Goal: Communication & Community: Answer question/provide support

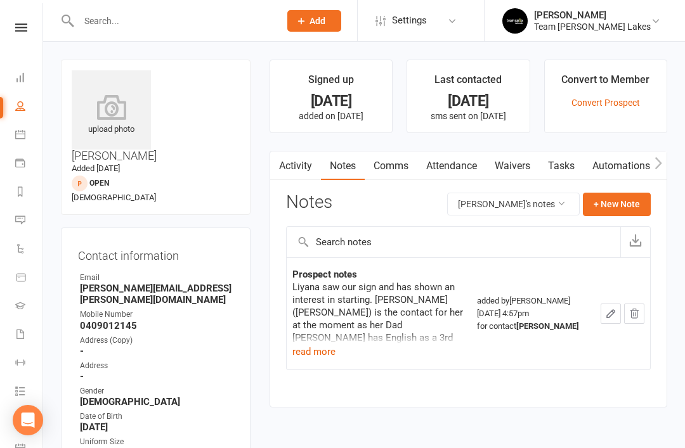
scroll to position [11, 0]
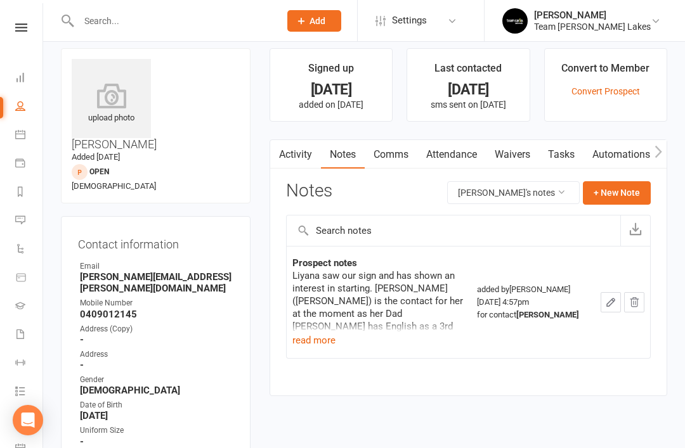
click at [307, 151] on link "Activity" at bounding box center [295, 154] width 51 height 29
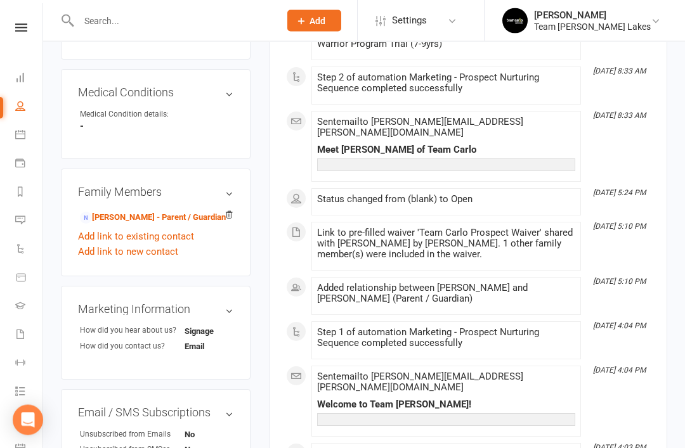
scroll to position [635, 0]
click at [148, 211] on link "Elizabeth Robertson - Parent / Guardian" at bounding box center [153, 217] width 146 height 13
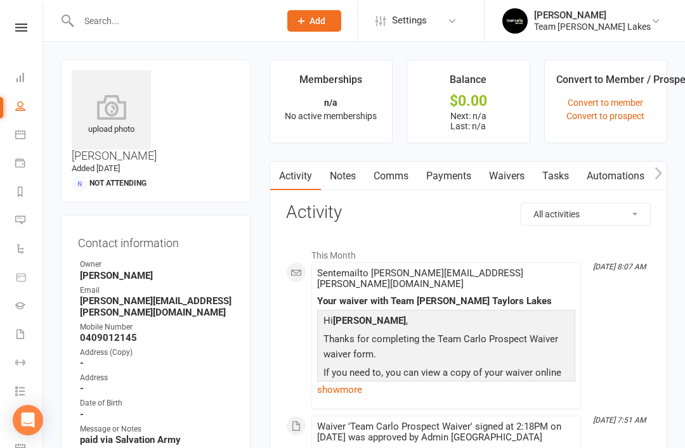
click at [350, 176] on link "Notes" at bounding box center [343, 176] width 44 height 29
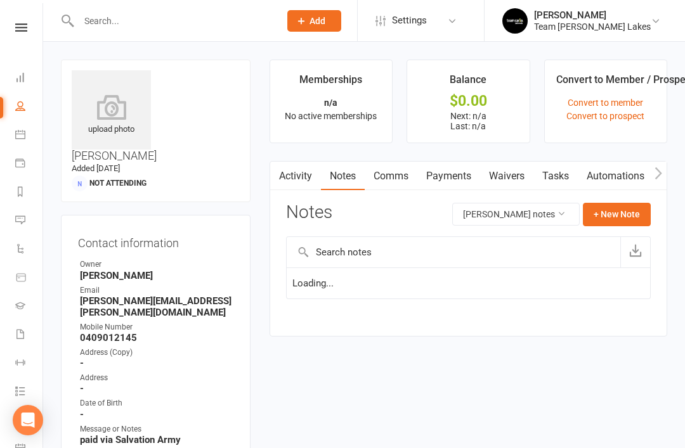
scroll to position [41, 0]
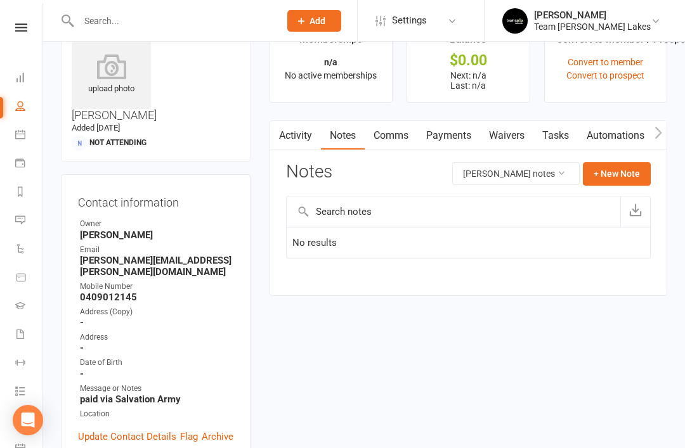
click at [297, 141] on link "Activity" at bounding box center [295, 135] width 51 height 29
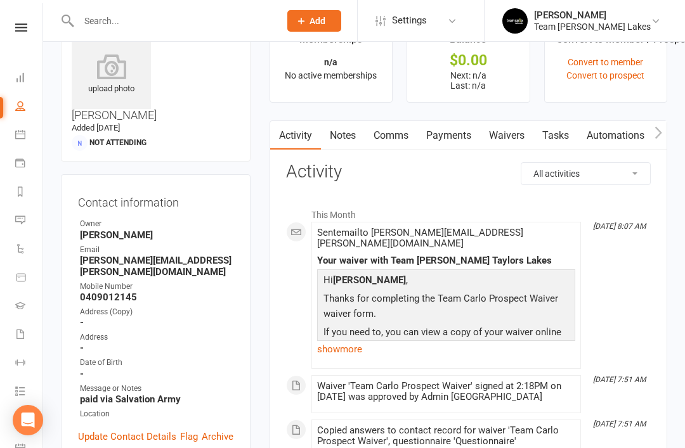
click at [20, 222] on icon at bounding box center [20, 220] width 10 height 10
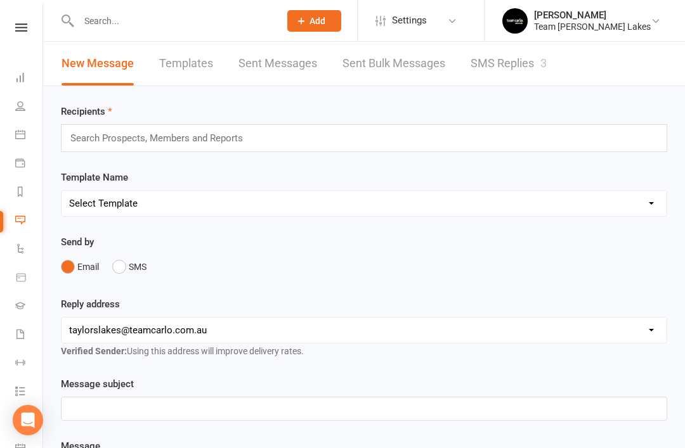
click at [518, 63] on link "SMS Replies 3" at bounding box center [508, 64] width 76 height 44
click at [526, 72] on link "SMS Replies 2" at bounding box center [508, 64] width 76 height 44
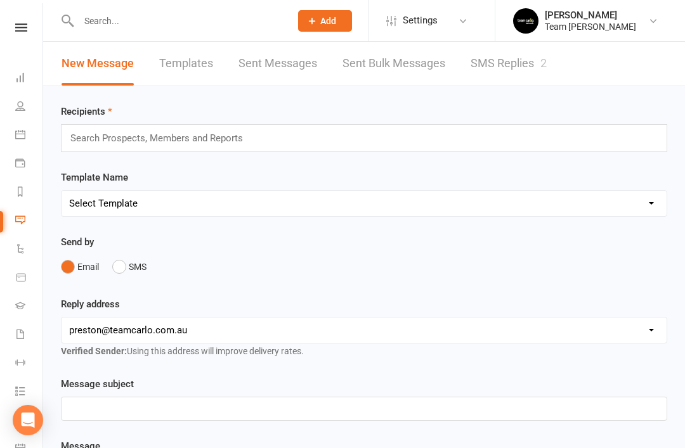
click at [517, 63] on link "SMS Replies 2" at bounding box center [508, 64] width 76 height 44
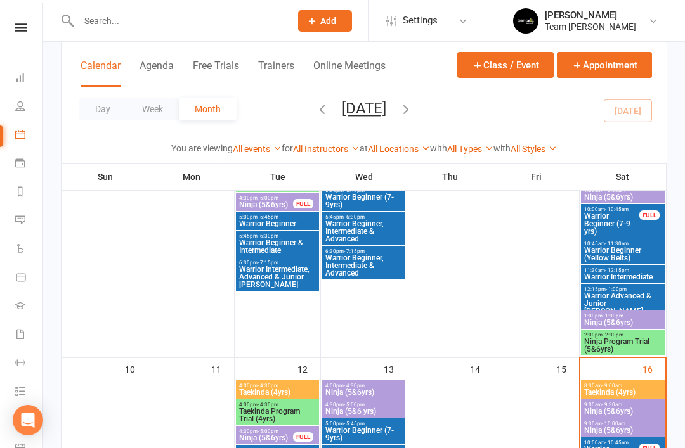
click at [20, 224] on icon at bounding box center [20, 220] width 10 height 10
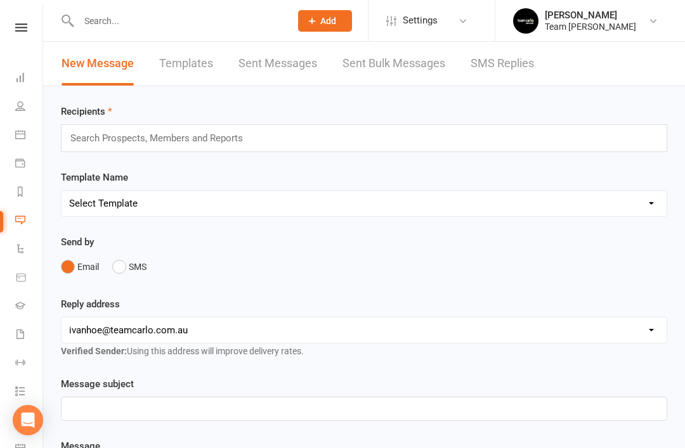
click at [513, 62] on link "SMS Replies" at bounding box center [501, 64] width 63 height 44
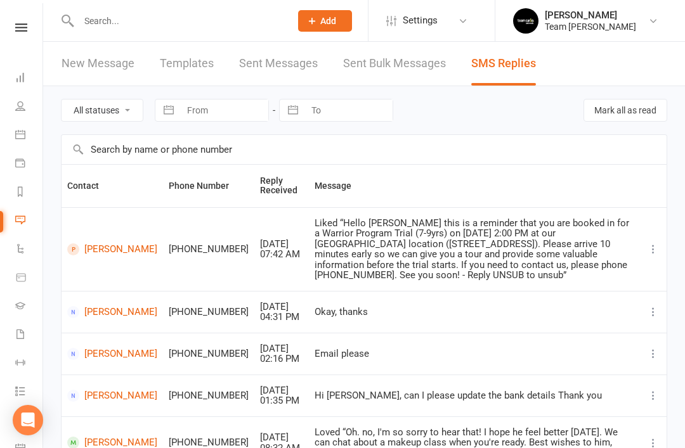
click at [102, 245] on link "Malek Sherif" at bounding box center [112, 249] width 90 height 12
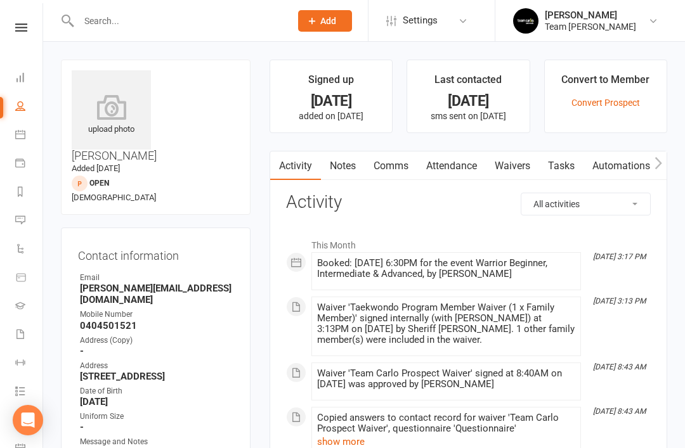
click at [349, 177] on link "Notes" at bounding box center [343, 165] width 44 height 29
